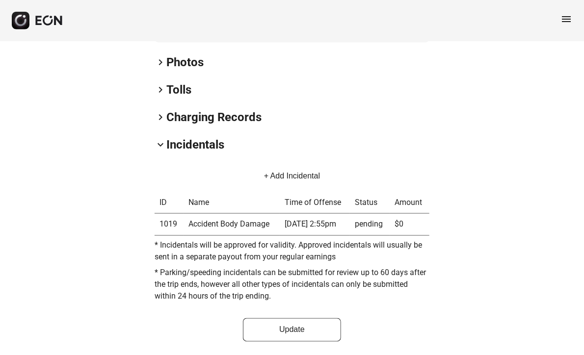
click at [357, 119] on div "keyboard_arrow_right Charging Records" at bounding box center [292, 117] width 275 height 16
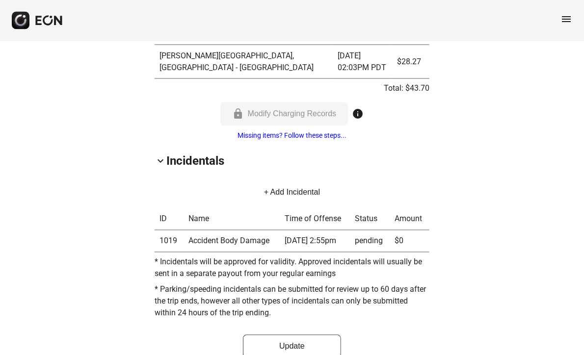
scroll to position [671, 0]
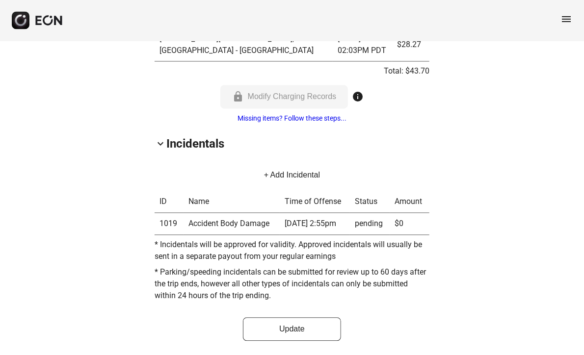
click at [268, 224] on td "Accident Body Damage" at bounding box center [232, 224] width 96 height 22
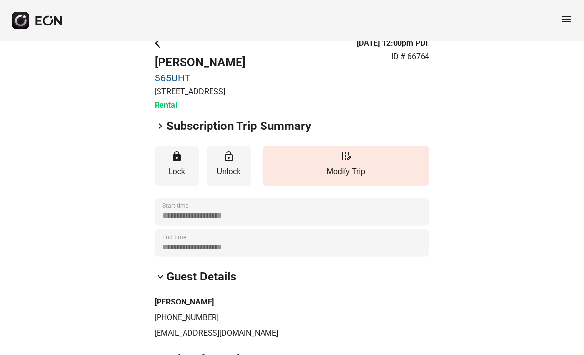
scroll to position [17, 0]
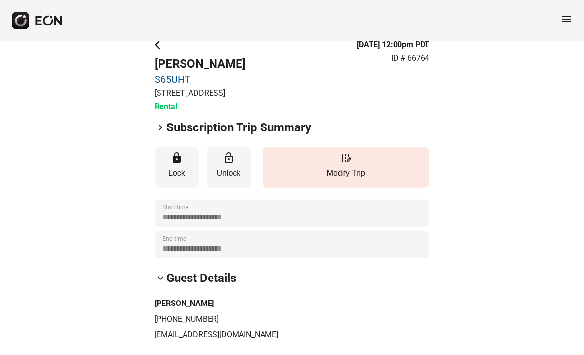
click at [157, 43] on span "arrow_back_ios" at bounding box center [161, 45] width 12 height 12
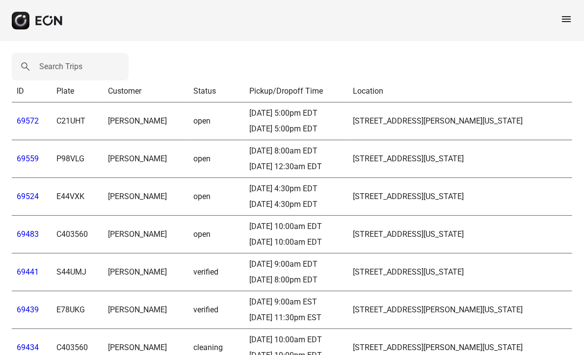
click at [73, 63] on label "Search Trips" at bounding box center [60, 67] width 43 height 12
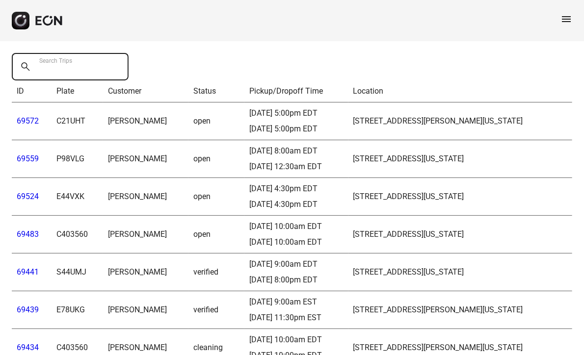
click at [73, 63] on Trips "Search Trips" at bounding box center [70, 66] width 117 height 27
paste Trips "*****"
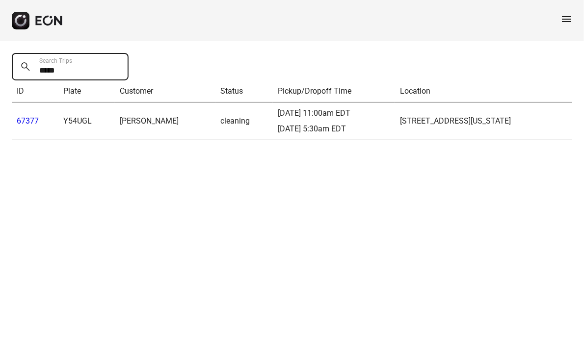
type Trips "*****"
click at [29, 126] on link "67377" at bounding box center [28, 120] width 22 height 9
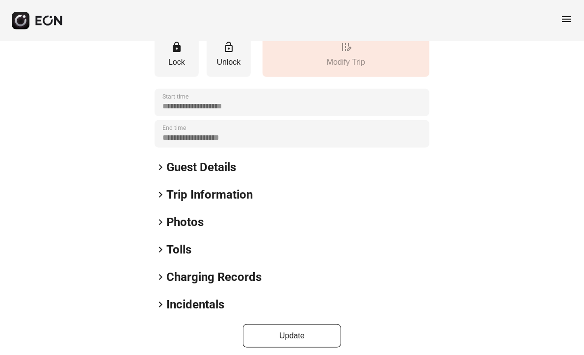
scroll to position [161, 0]
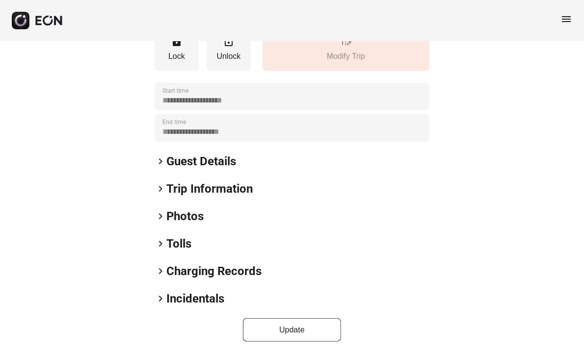
click at [161, 299] on span "keyboard_arrow_right" at bounding box center [161, 299] width 12 height 12
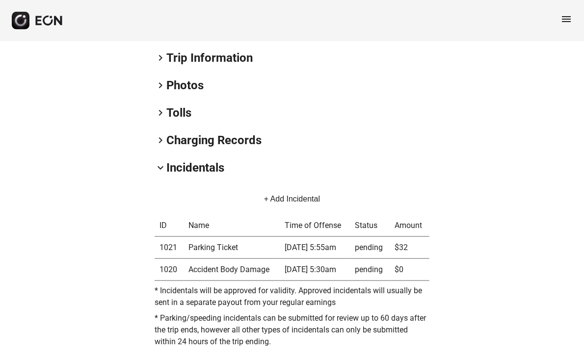
scroll to position [337, 0]
